Goal: Information Seeking & Learning: Learn about a topic

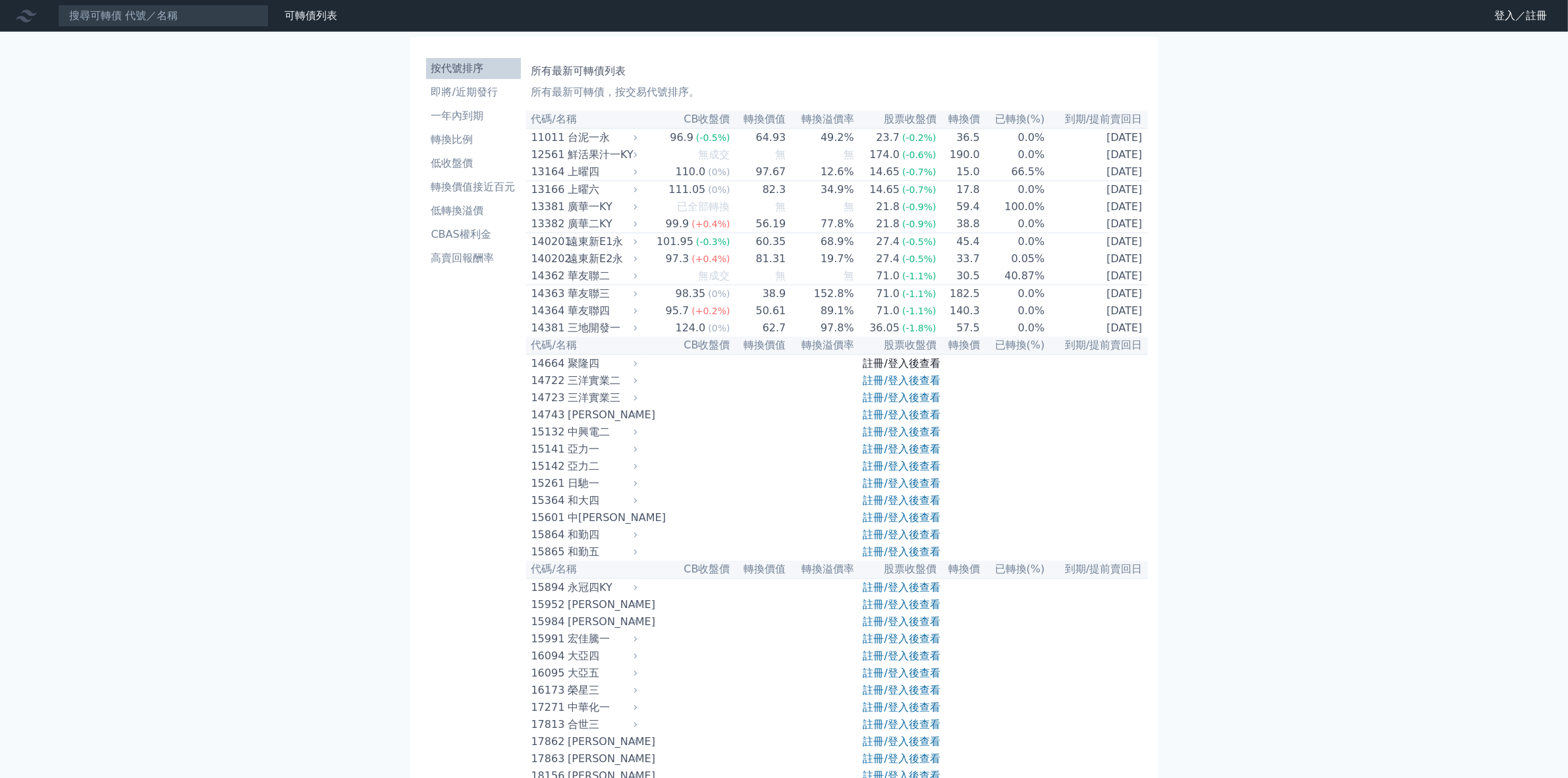
click at [880, 369] on link "註冊/登入後查看" at bounding box center [902, 364] width 77 height 13
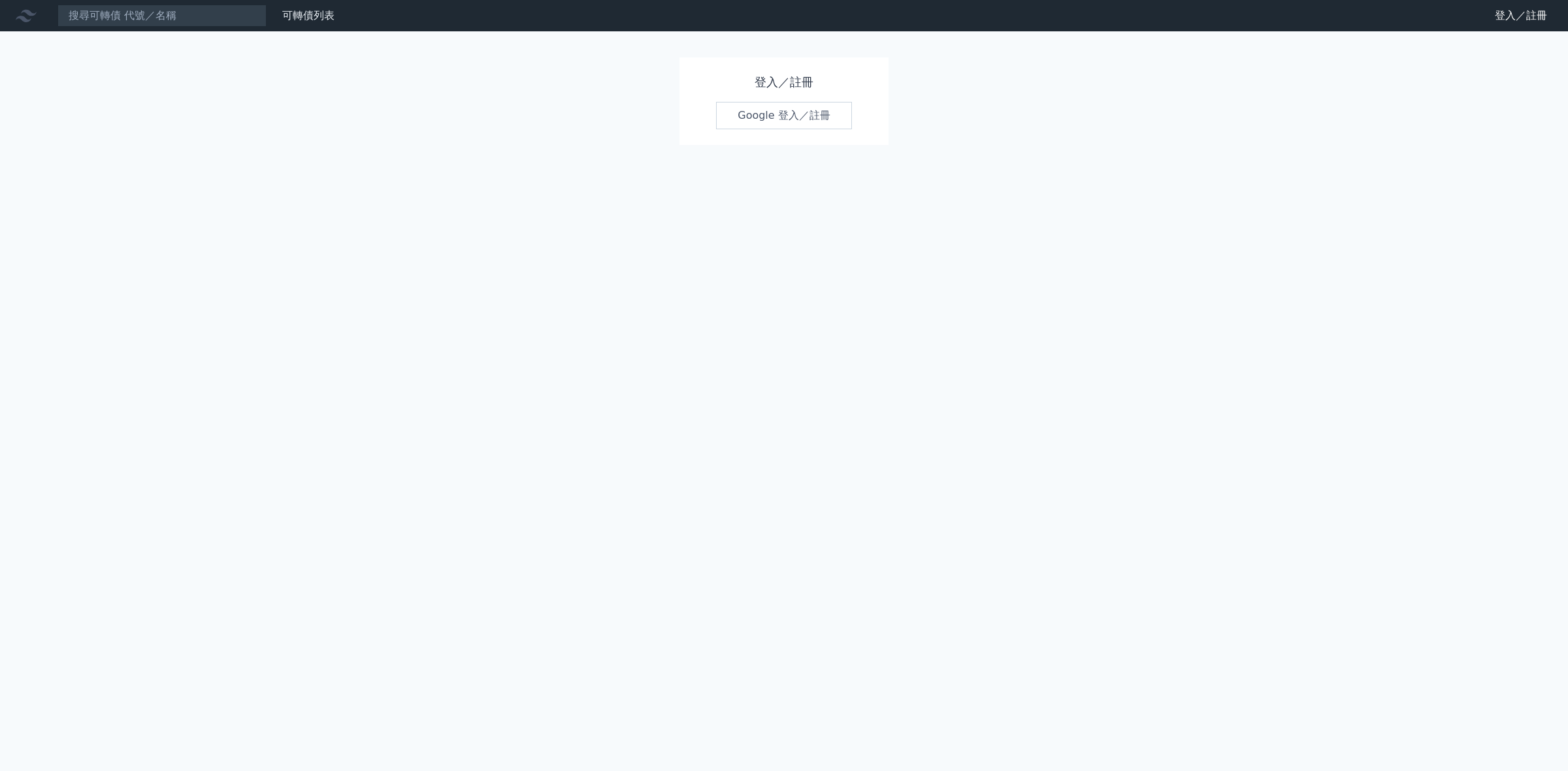
click at [778, 122] on link "Google 登入／註冊" at bounding box center [783, 115] width 136 height 27
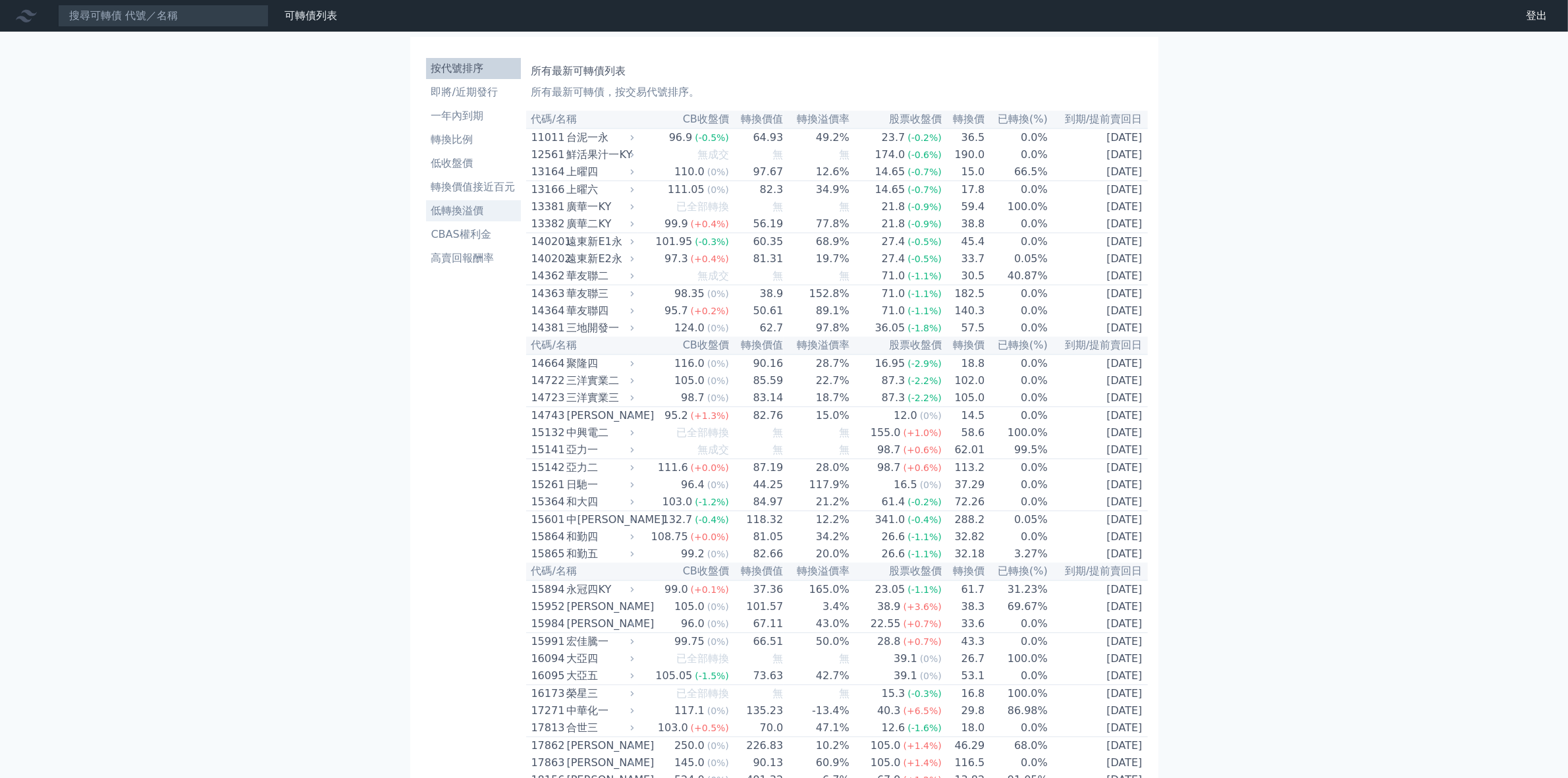
click at [473, 211] on li "低轉換溢價" at bounding box center [474, 211] width 95 height 16
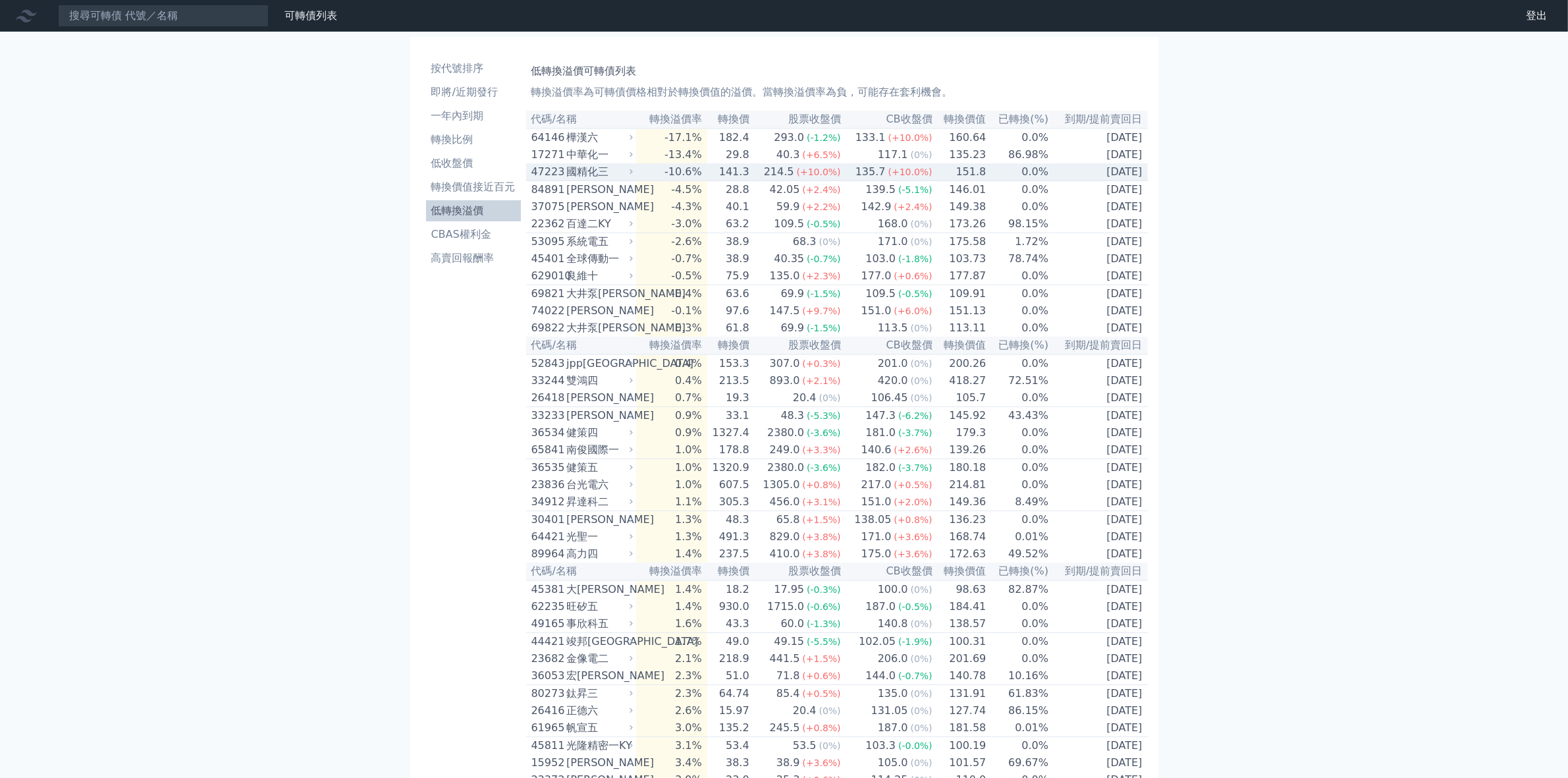
click at [610, 176] on div "國精化三" at bounding box center [598, 172] width 64 height 16
click at [583, 175] on div "國精化三" at bounding box center [598, 172] width 64 height 16
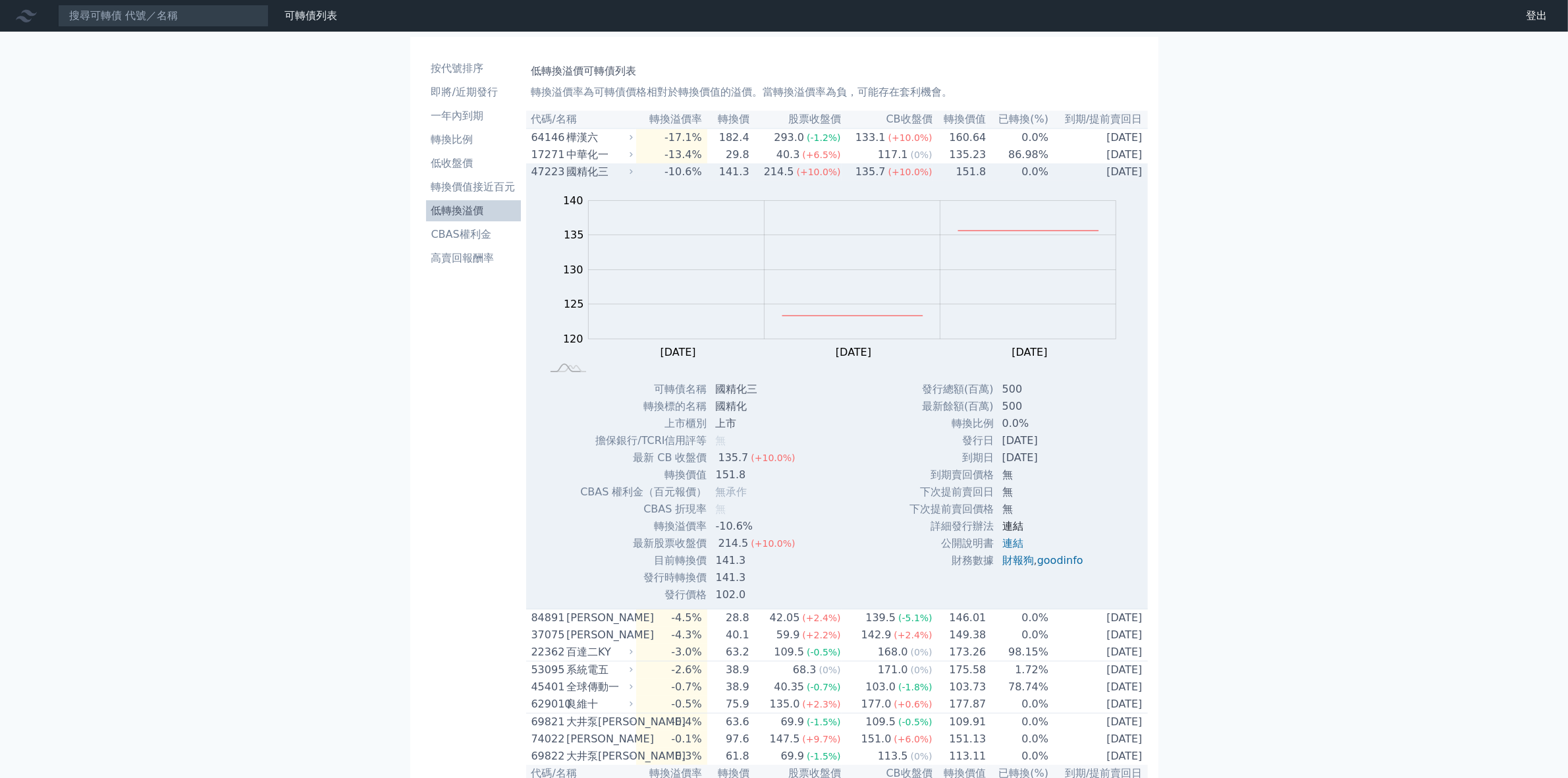
click at [1009, 531] on link "連結" at bounding box center [1013, 526] width 21 height 13
